Goal: Task Accomplishment & Management: Manage account settings

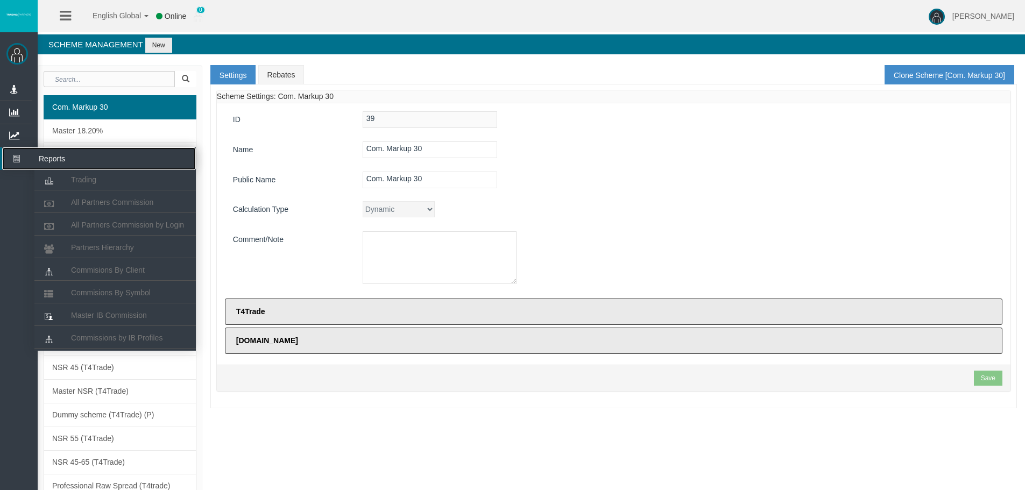
click at [18, 160] on icon at bounding box center [16, 158] width 29 height 23
click at [92, 201] on span "All Partners Commission" at bounding box center [112, 202] width 82 height 9
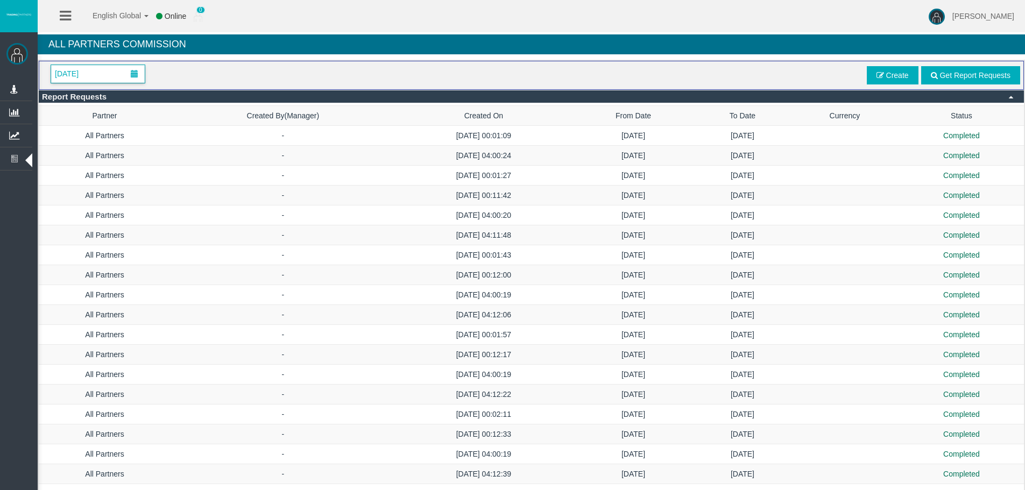
click at [105, 74] on span "[DATE]" at bounding box center [98, 74] width 94 height 18
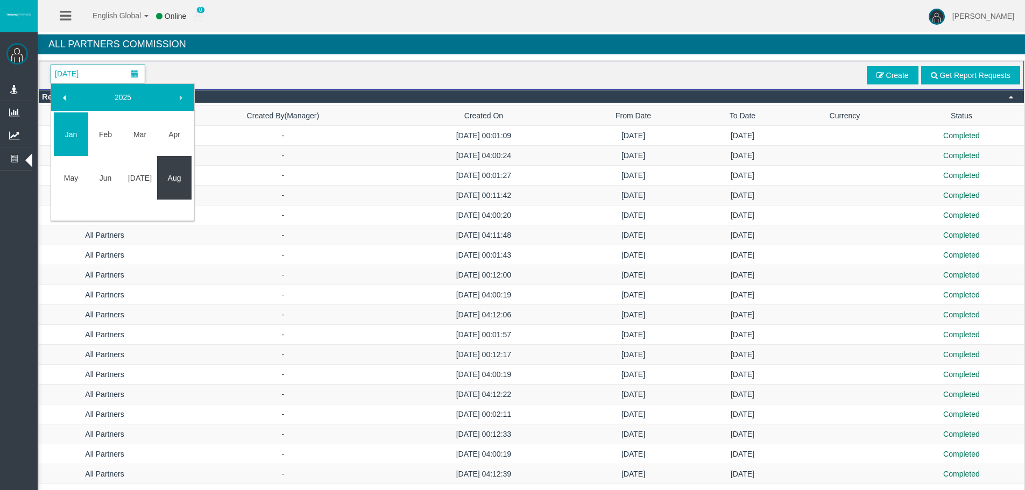
click at [188, 184] on link "Aug" at bounding box center [174, 177] width 34 height 19
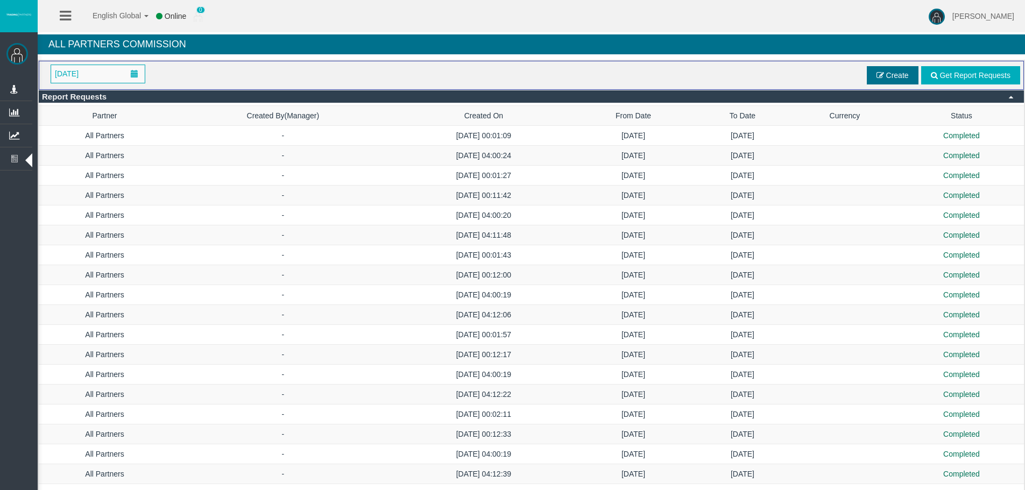
click at [888, 72] on span "Create" at bounding box center [898, 75] width 23 height 9
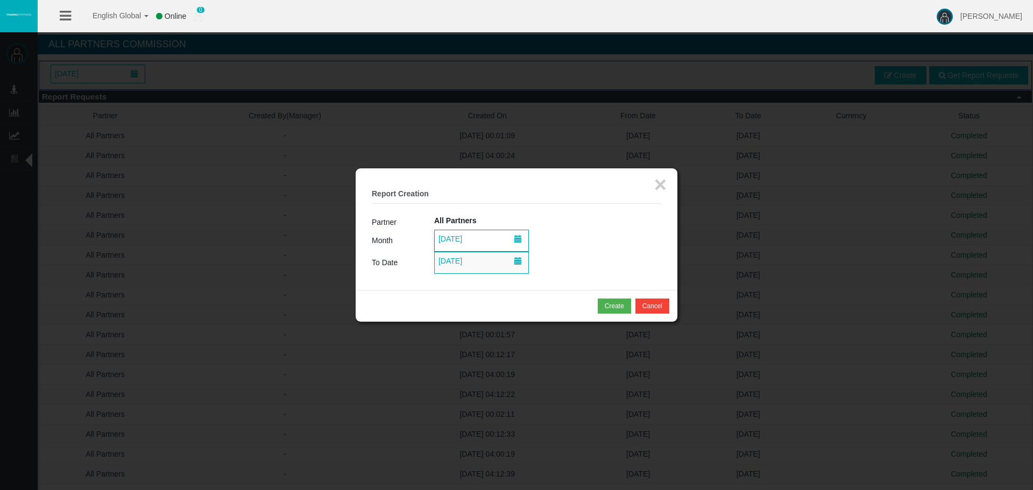
click at [457, 242] on span "[DATE]" at bounding box center [450, 238] width 30 height 15
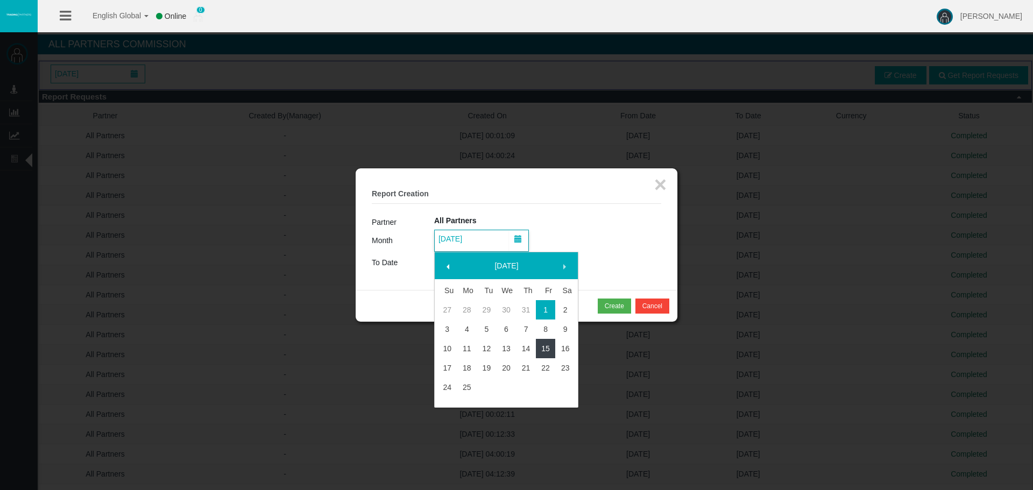
click at [541, 355] on link "15" at bounding box center [546, 348] width 20 height 19
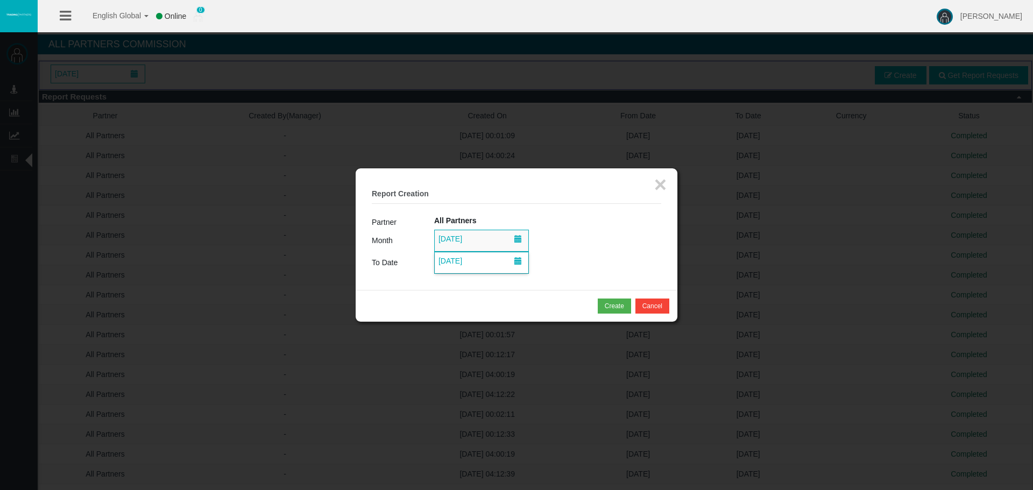
click at [444, 264] on span "[DATE]" at bounding box center [450, 261] width 30 height 15
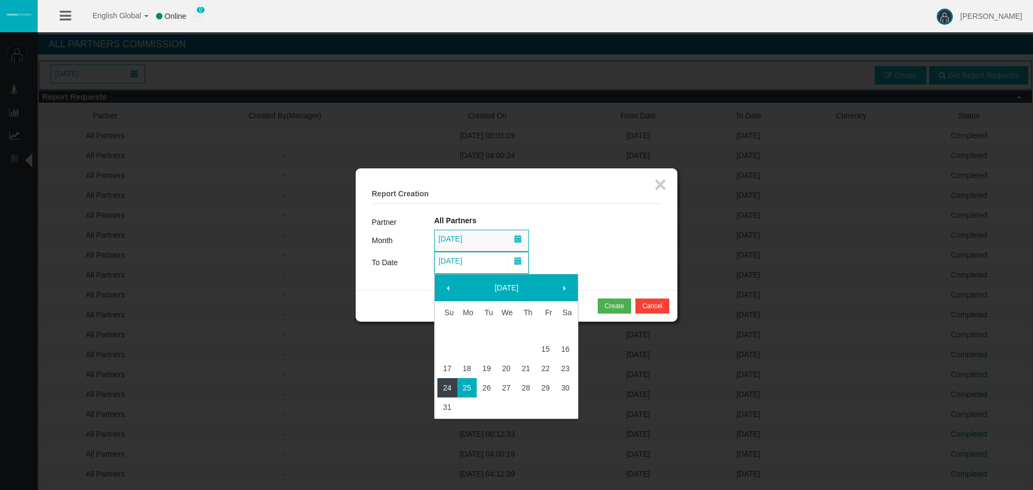
click at [445, 388] on link "24" at bounding box center [448, 387] width 20 height 19
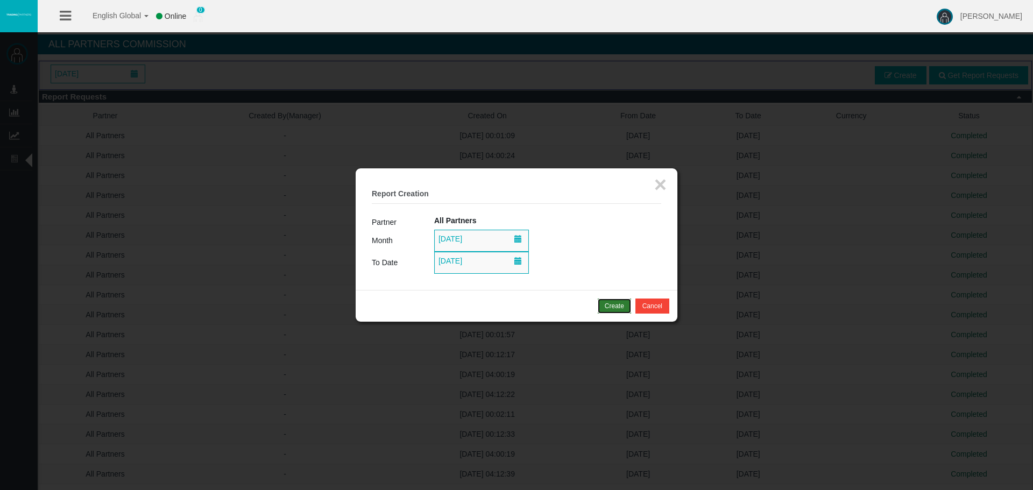
click at [614, 307] on div "Create" at bounding box center [614, 306] width 19 height 10
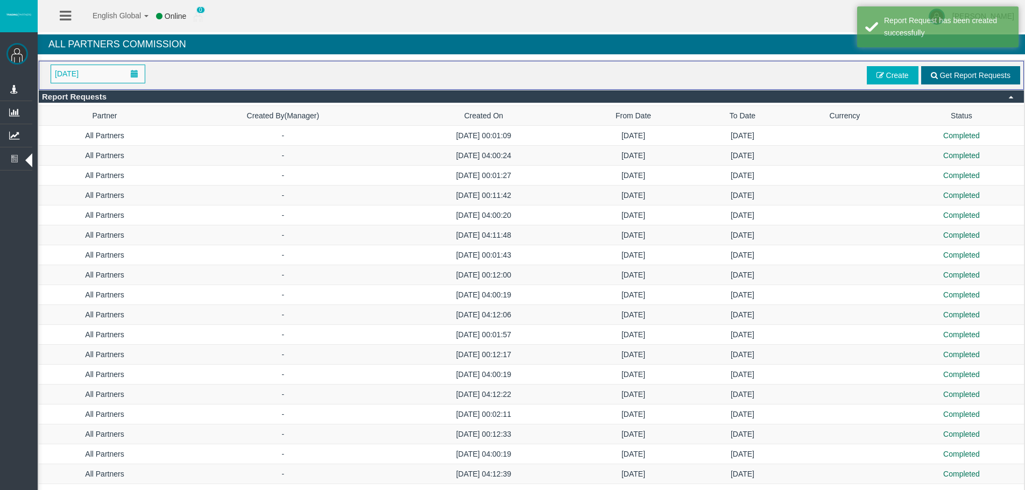
click at [951, 79] on span "Get Report Requests" at bounding box center [975, 75] width 71 height 9
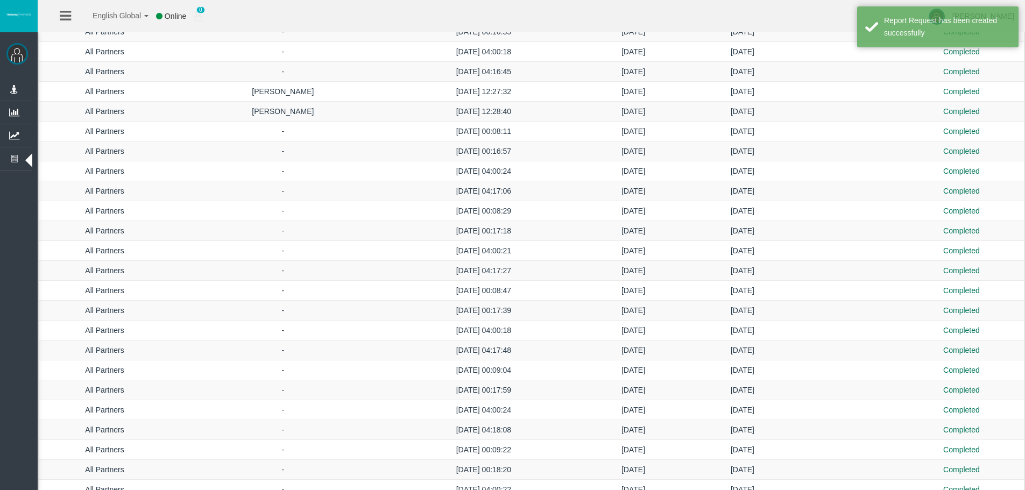
scroll to position [1602, 0]
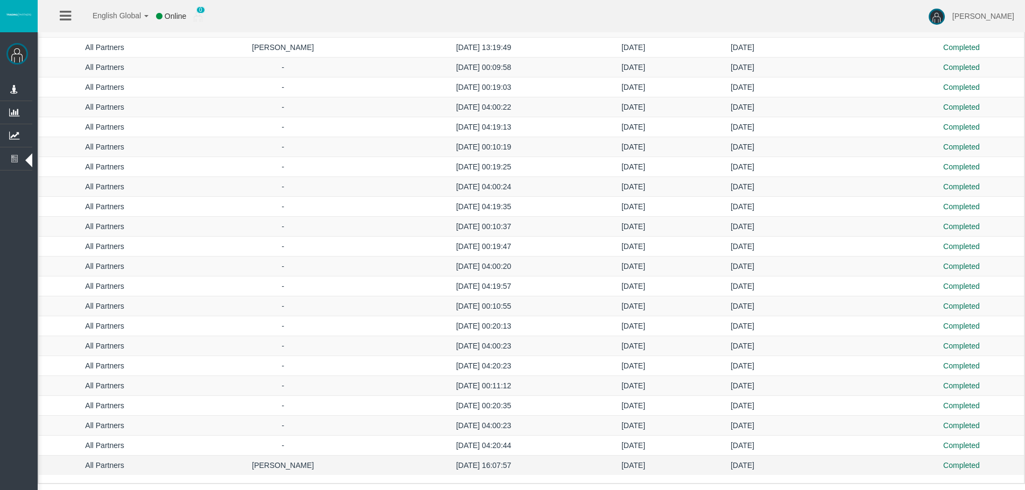
click at [396, 460] on td "[DATE] 16:07:57" at bounding box center [484, 466] width 177 height 20
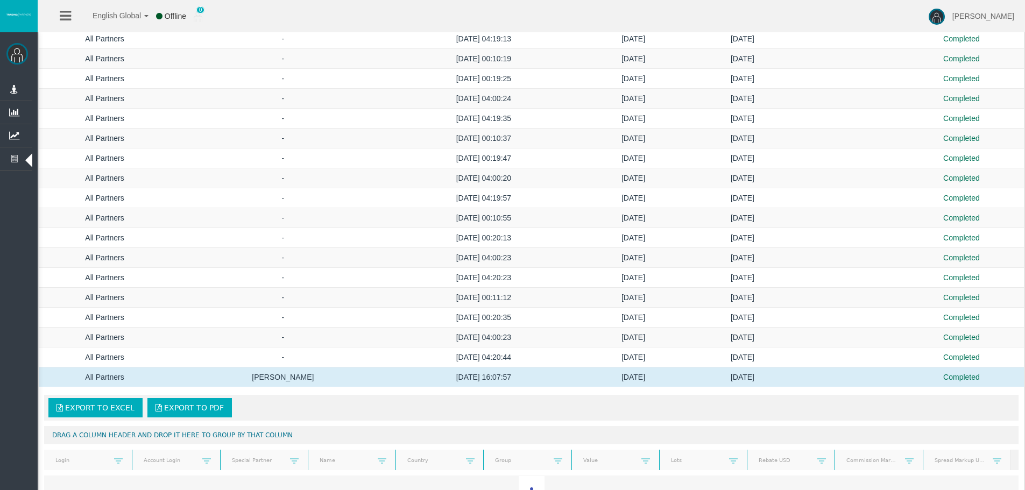
scroll to position [1771, 0]
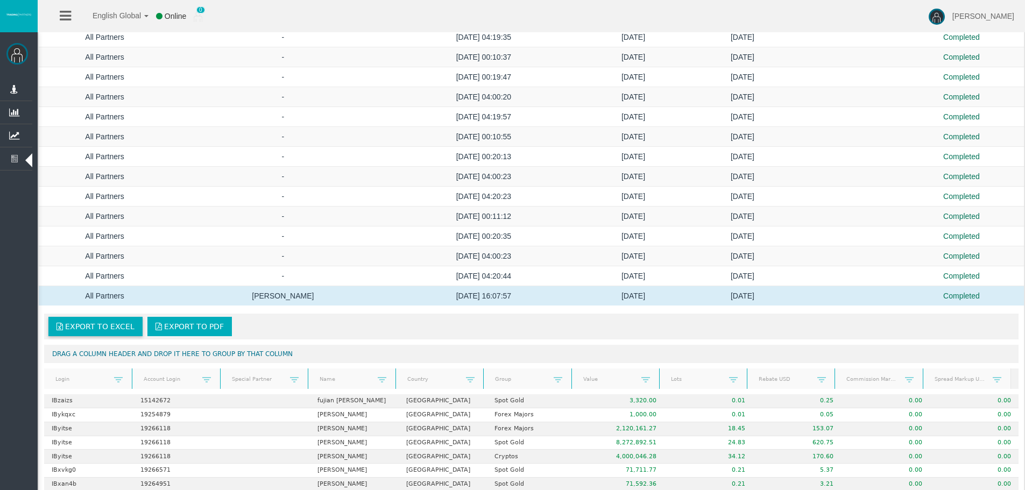
click at [114, 319] on link "Export to Excel" at bounding box center [95, 326] width 94 height 19
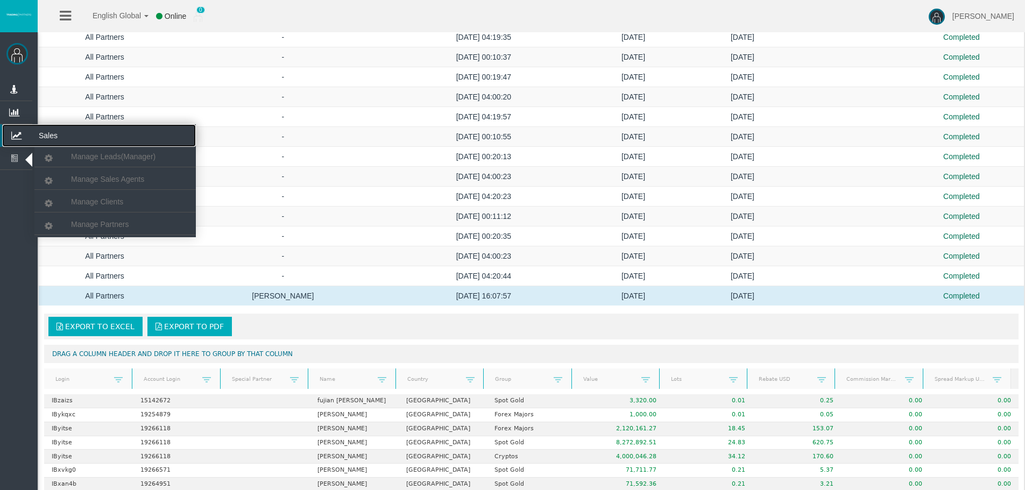
click at [24, 144] on icon at bounding box center [16, 135] width 29 height 23
click at [92, 201] on span "Manage Clients" at bounding box center [97, 202] width 52 height 9
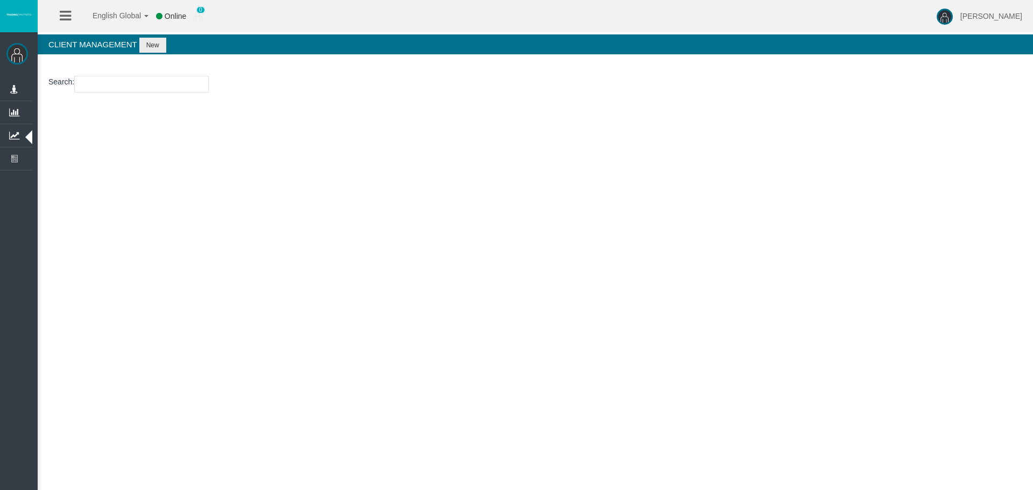
click at [103, 85] on input "number" at bounding box center [141, 84] width 135 height 17
paste input "15172996"
type input "15172996"
click at [148, 50] on button "New" at bounding box center [152, 45] width 27 height 15
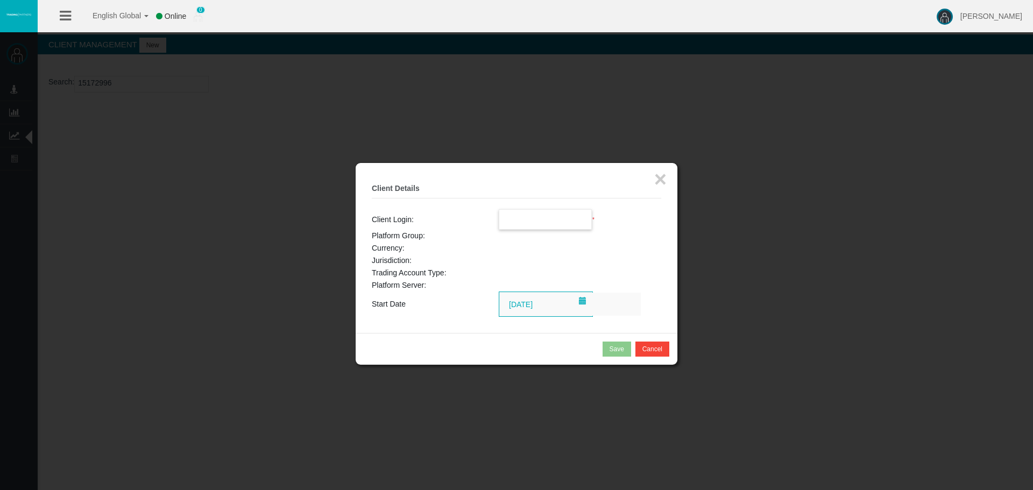
click at [510, 213] on input "text" at bounding box center [545, 219] width 93 height 19
paste input "15172996"
type input "15172996"
click at [655, 182] on button "×" at bounding box center [661, 179] width 12 height 22
